Goal: Navigation & Orientation: Find specific page/section

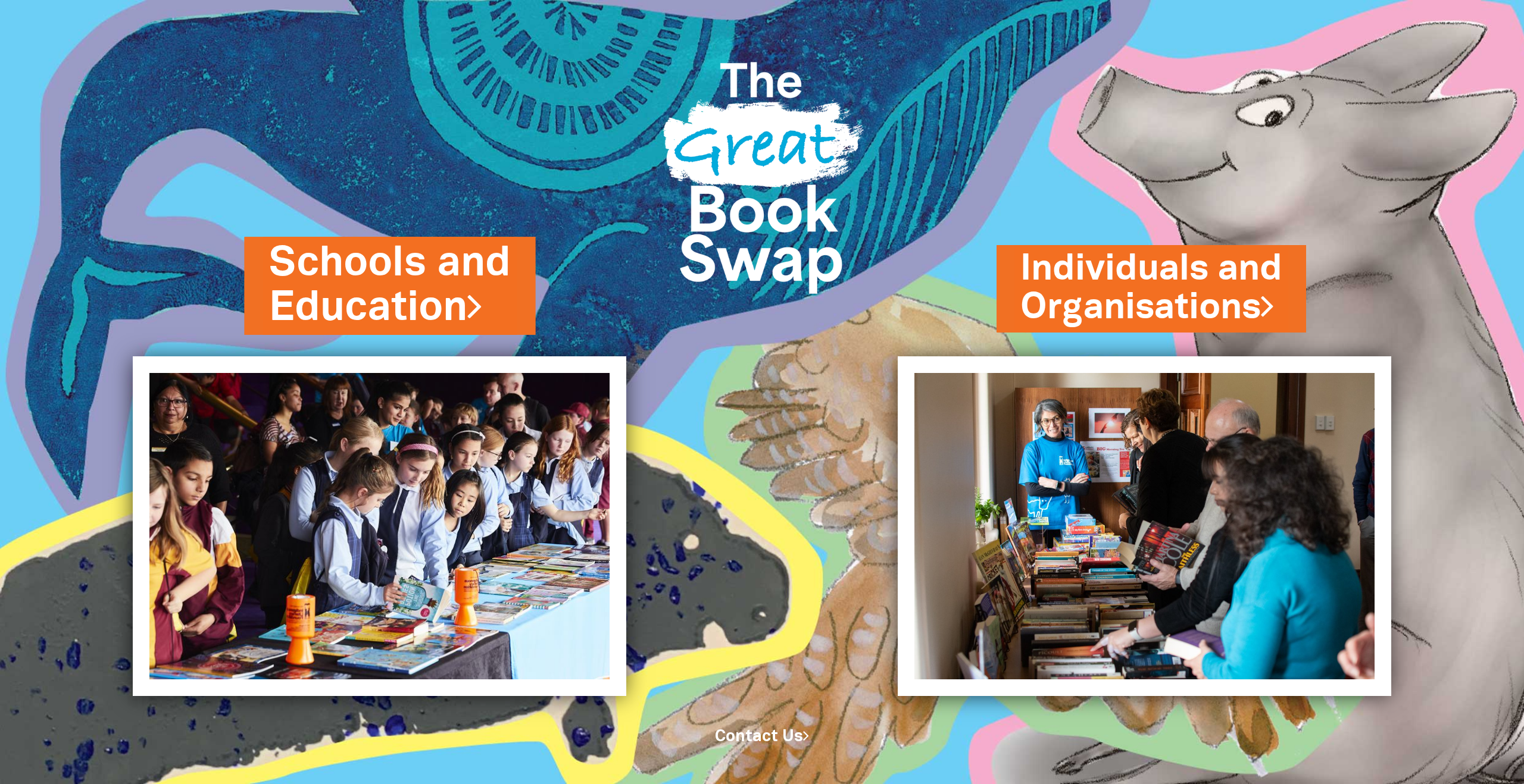
click at [333, 294] on link "Schools and Education" at bounding box center [389, 285] width 241 height 101
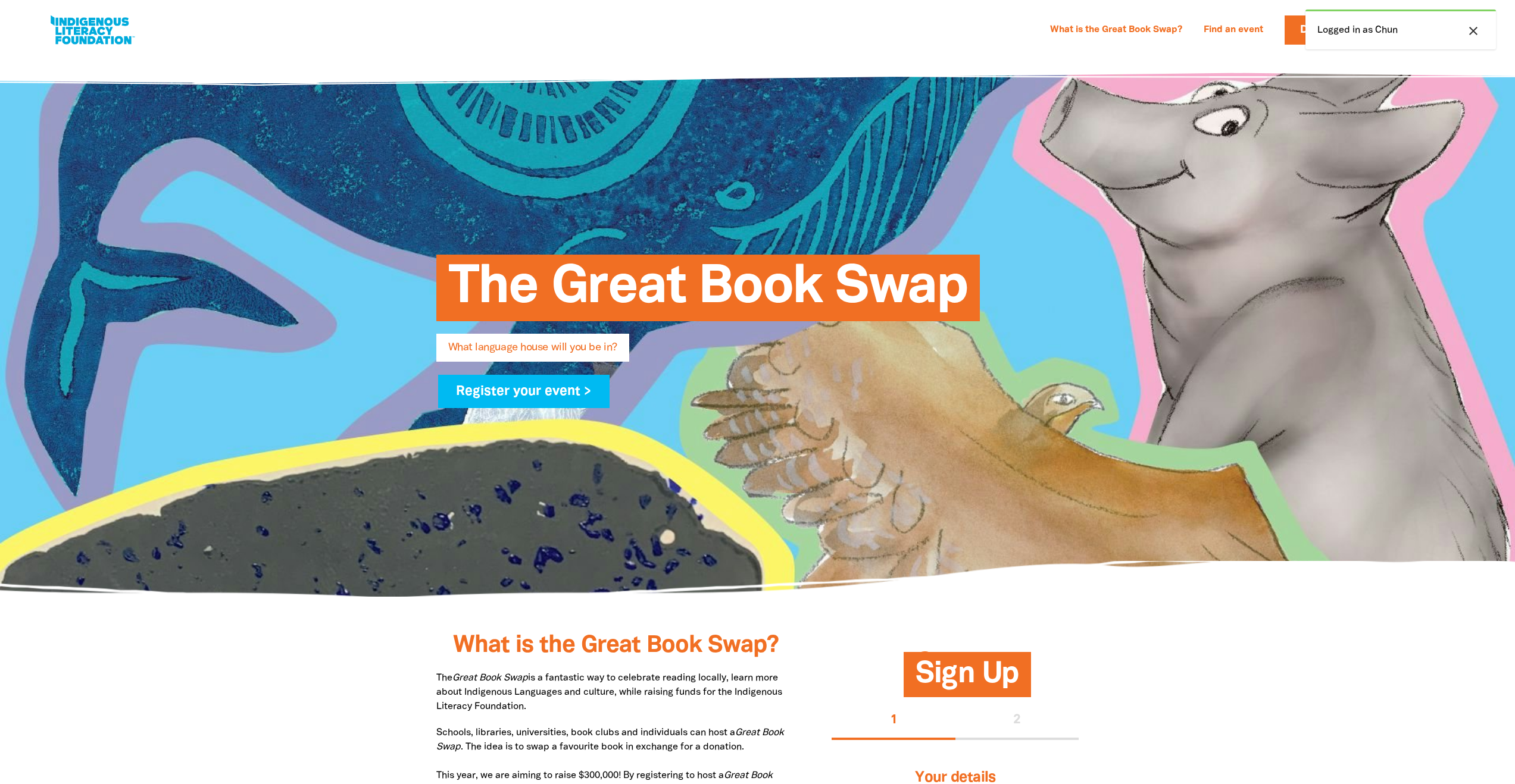
select select "early-learning"
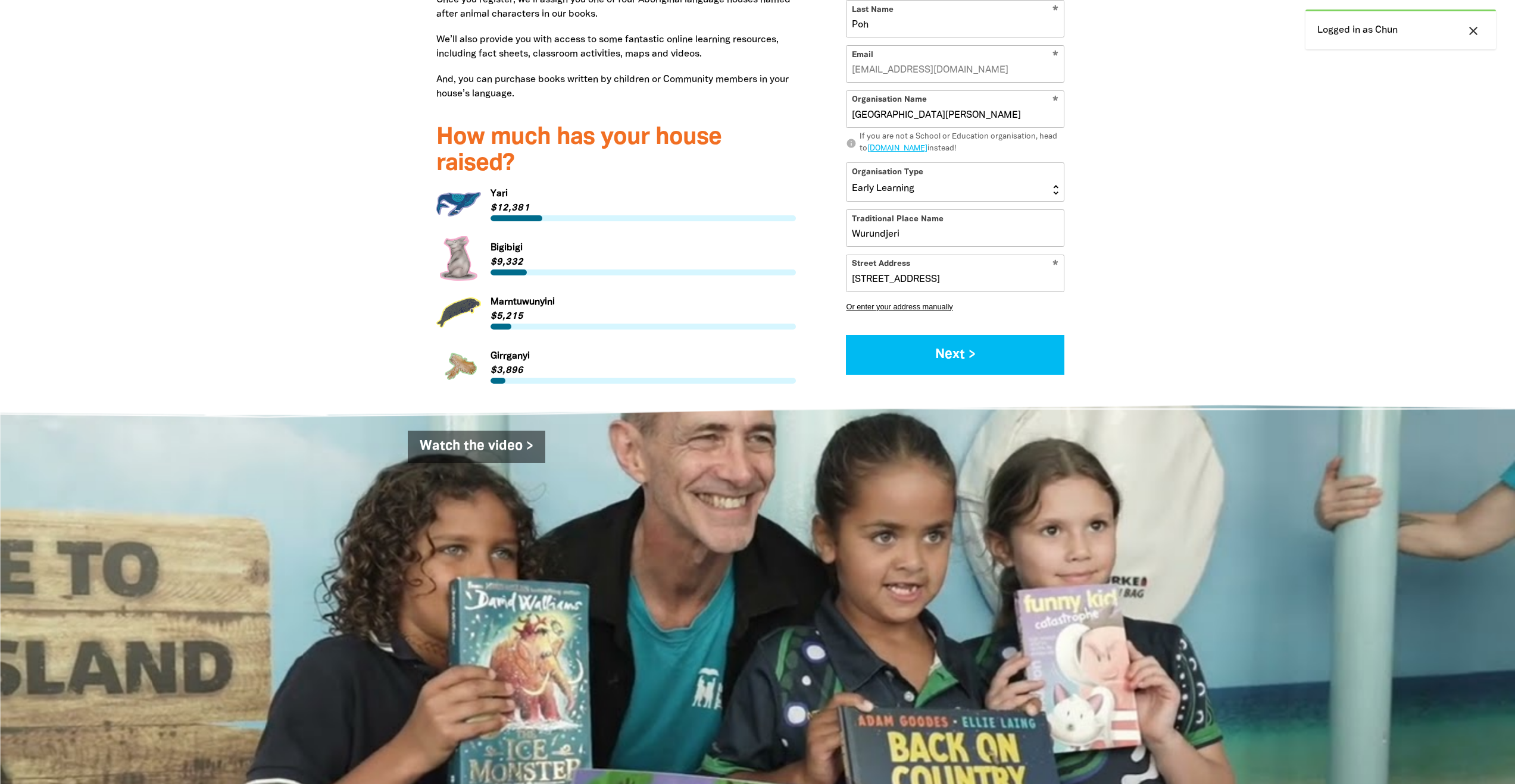
scroll to position [1590, 0]
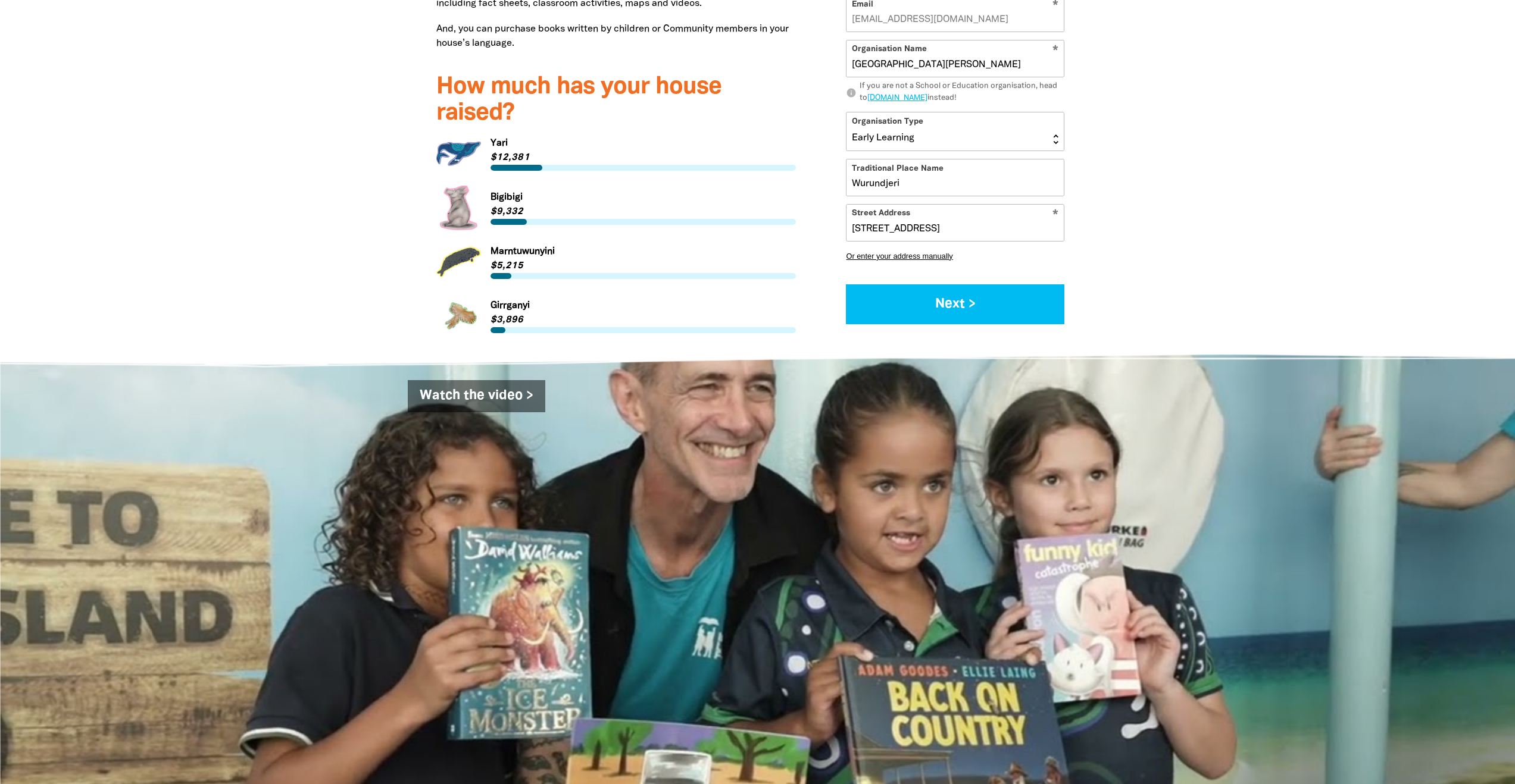
click at [522, 250] on link "Link to Marntuwunyini" at bounding box center [616, 262] width 360 height 45
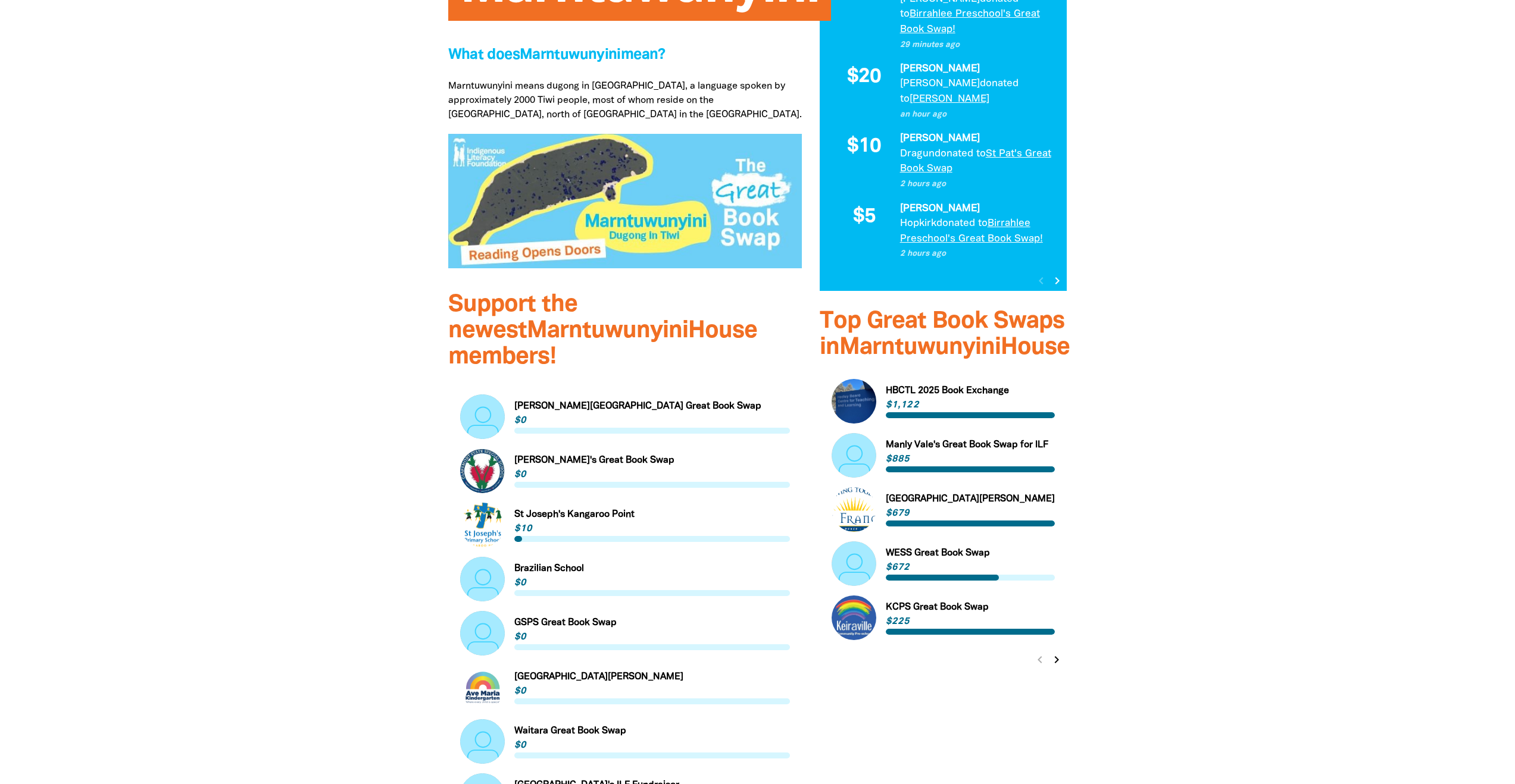
scroll to position [631, 0]
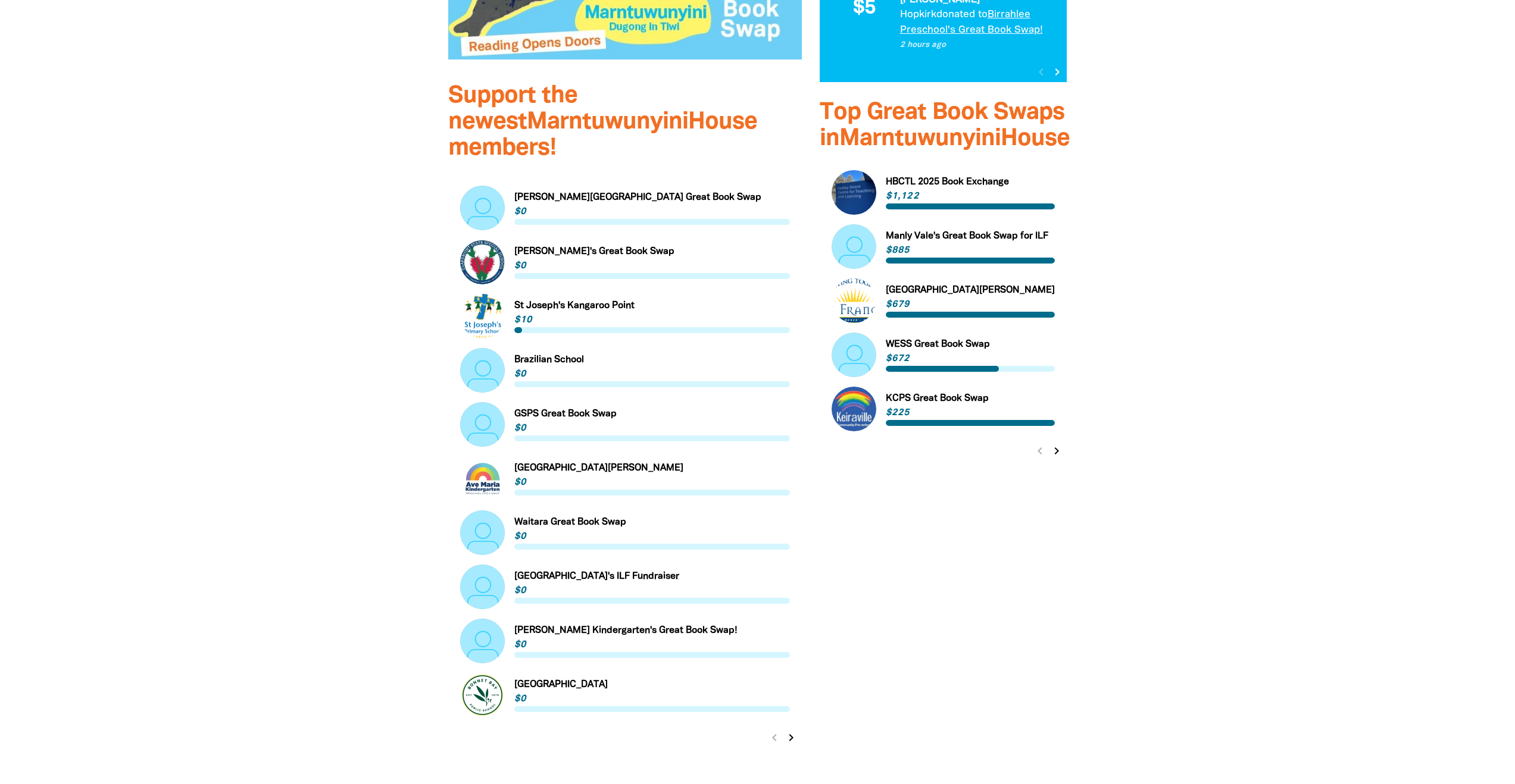
click at [561, 456] on link "Link to [GEOGRAPHIC_DATA][PERSON_NAME]" at bounding box center [625, 478] width 330 height 45
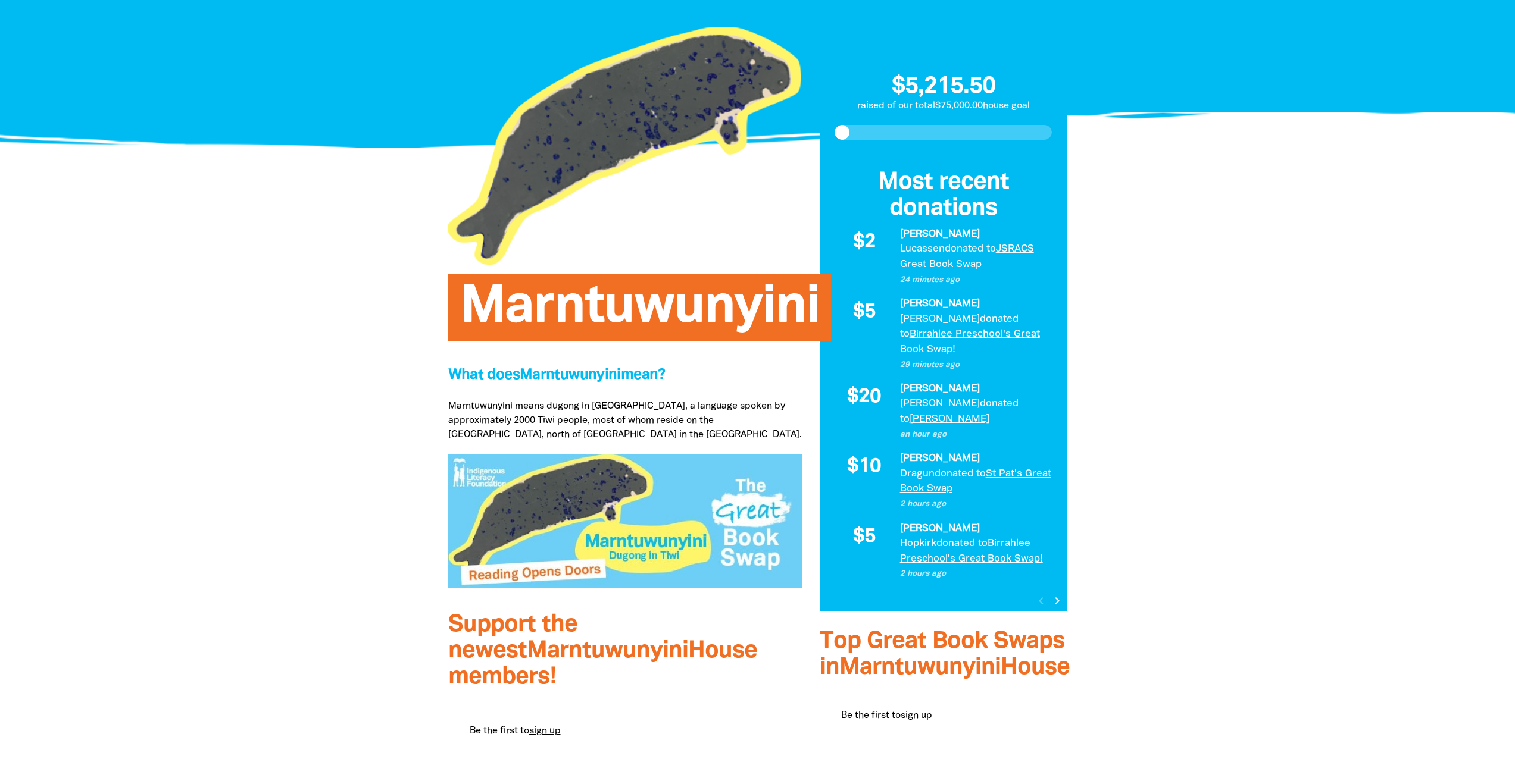
scroll to position [86, 0]
